Goal: Information Seeking & Learning: Get advice/opinions

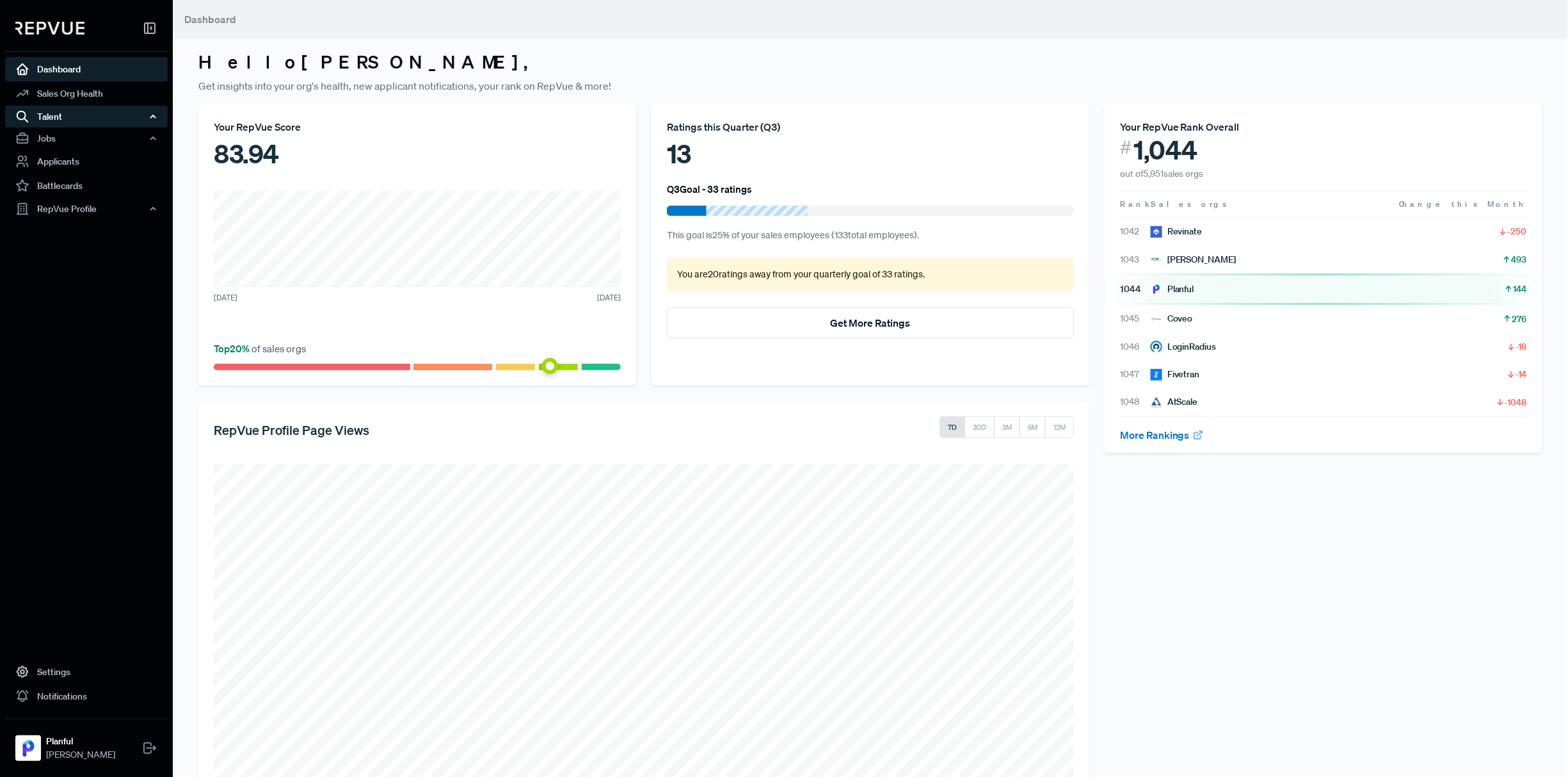
click at [117, 121] on div "Talent" at bounding box center [86, 116] width 162 height 22
click at [119, 120] on div "Talent" at bounding box center [86, 116] width 162 height 22
click at [99, 206] on div "RepVue Profile" at bounding box center [86, 209] width 162 height 22
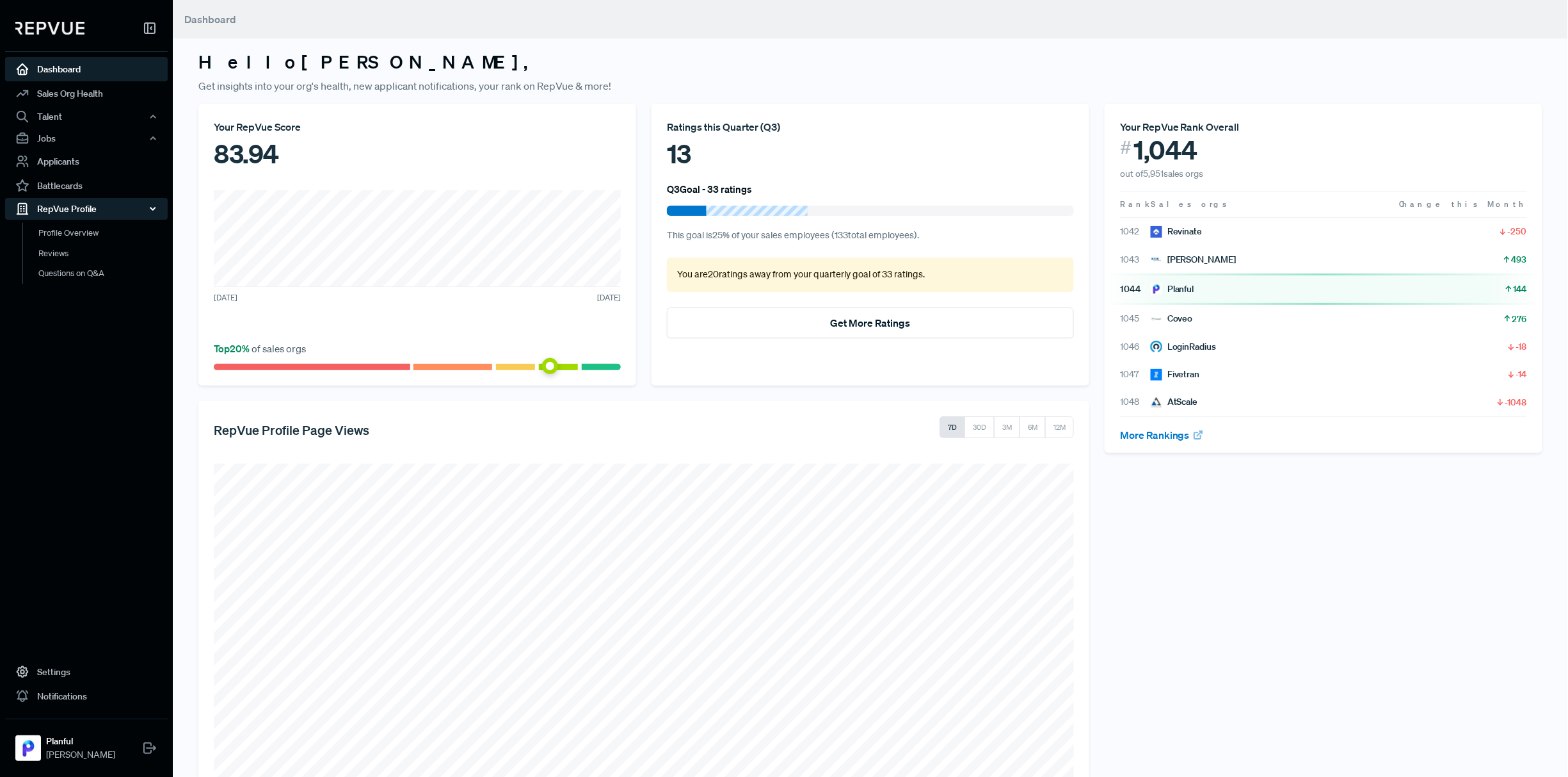
click at [99, 206] on div "RepVue Profile" at bounding box center [86, 209] width 162 height 22
click at [89, 125] on div "Talent" at bounding box center [86, 116] width 162 height 22
click at [89, 124] on div "Talent" at bounding box center [86, 116] width 162 height 22
click at [87, 143] on div "Jobs" at bounding box center [86, 138] width 162 height 22
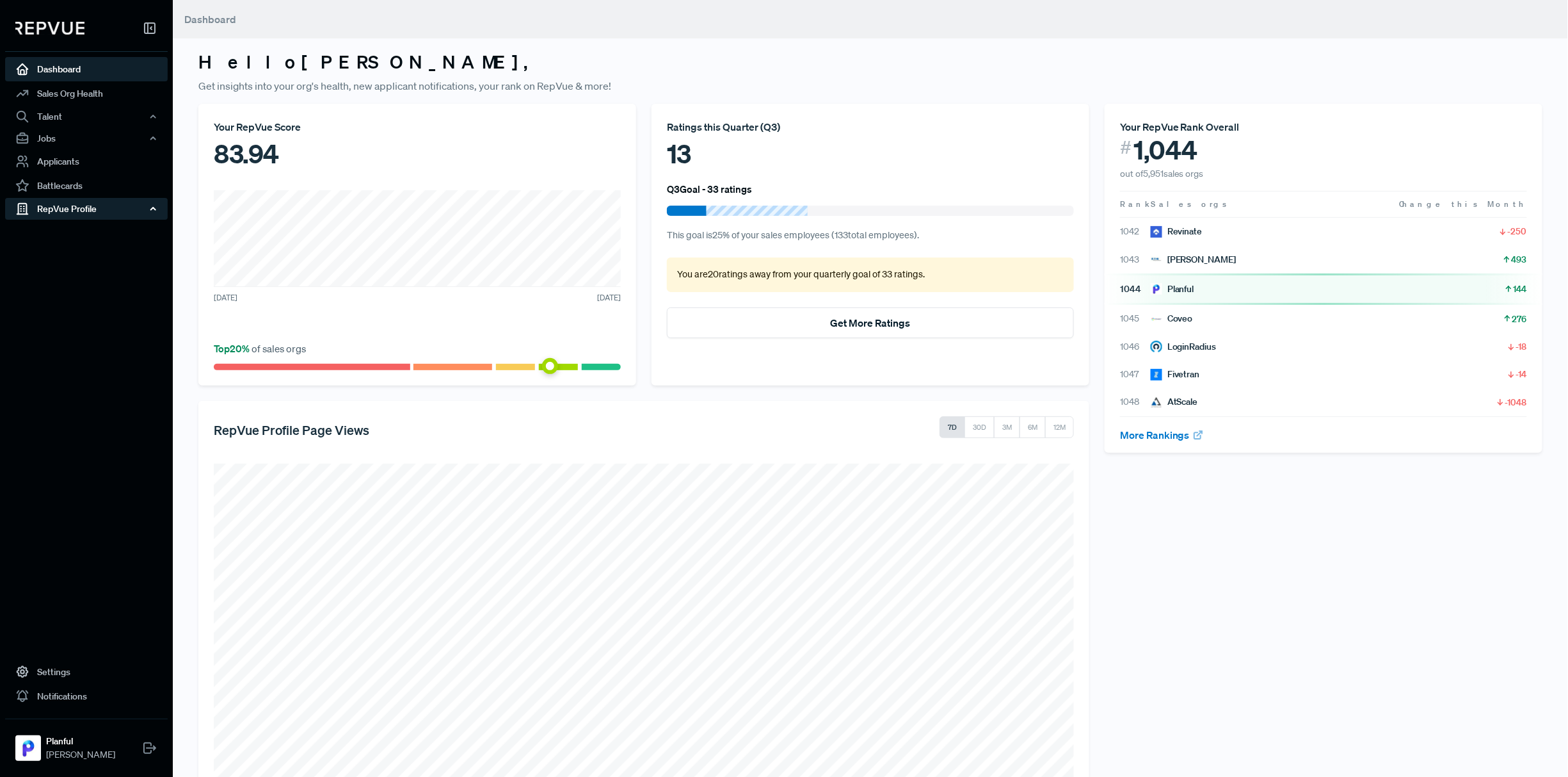
click at [87, 218] on div "RepVue Profile" at bounding box center [86, 209] width 162 height 22
click at [71, 248] on link "Reviews" at bounding box center [103, 254] width 162 height 21
